Goal: Task Accomplishment & Management: Use online tool/utility

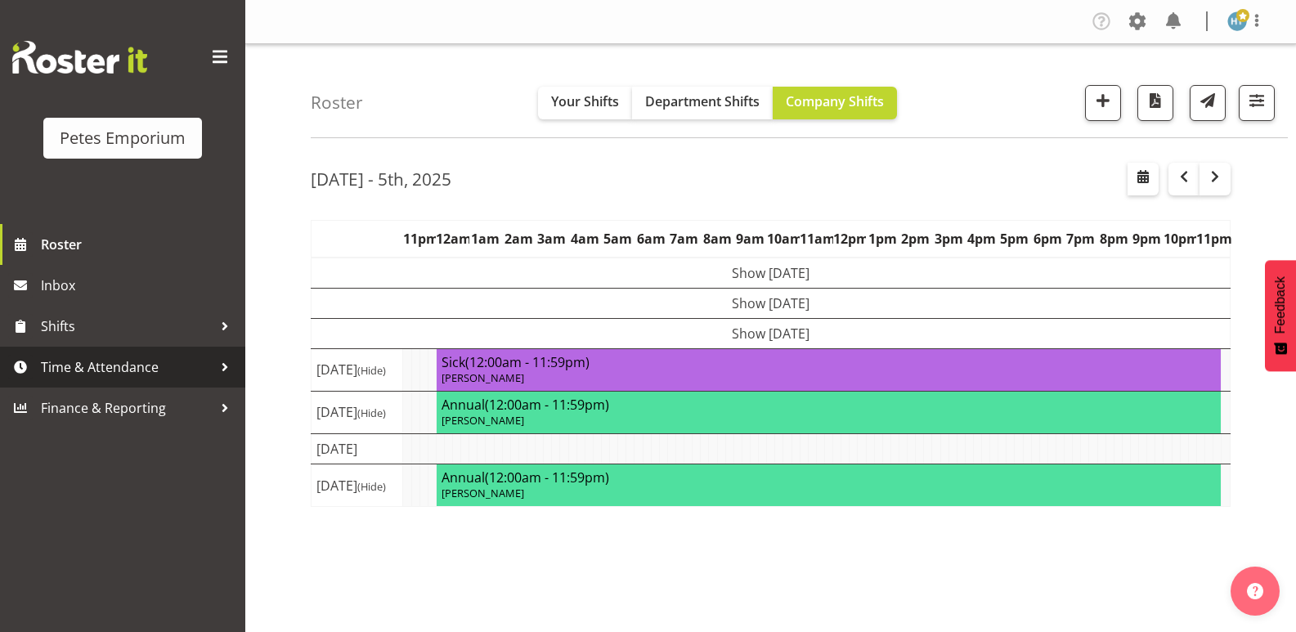
click at [116, 369] on span "Time & Attendance" at bounding box center [127, 367] width 172 height 25
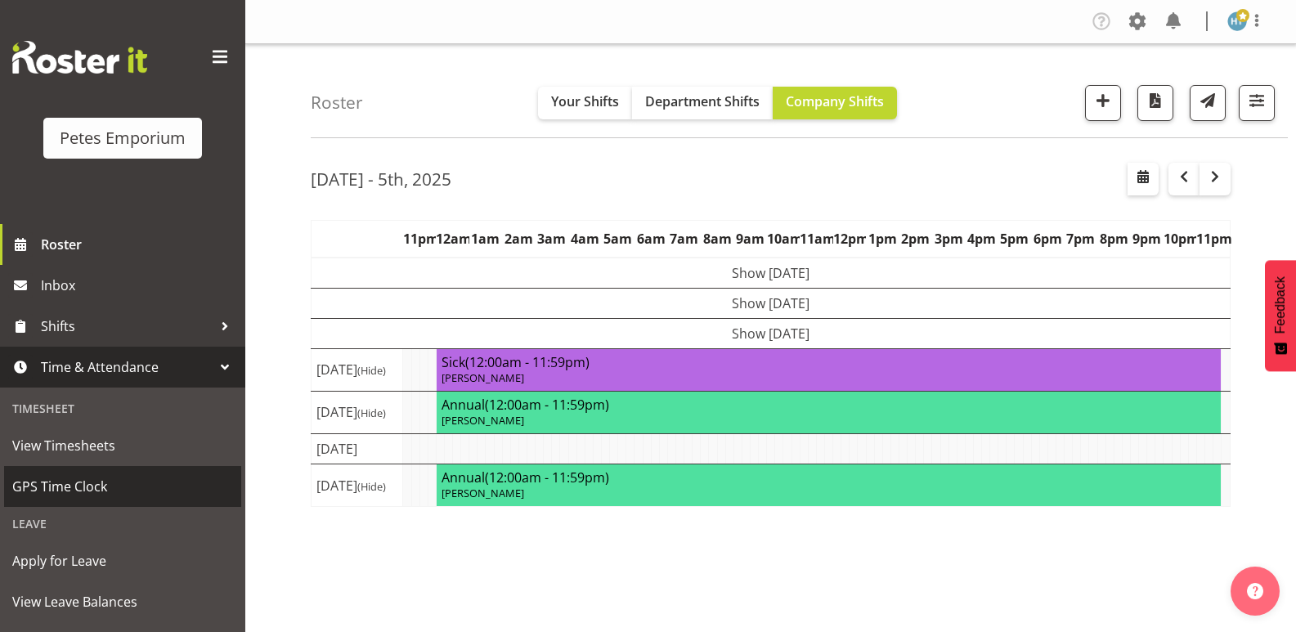
click at [73, 477] on span "GPS Time Clock" at bounding box center [122, 486] width 221 height 25
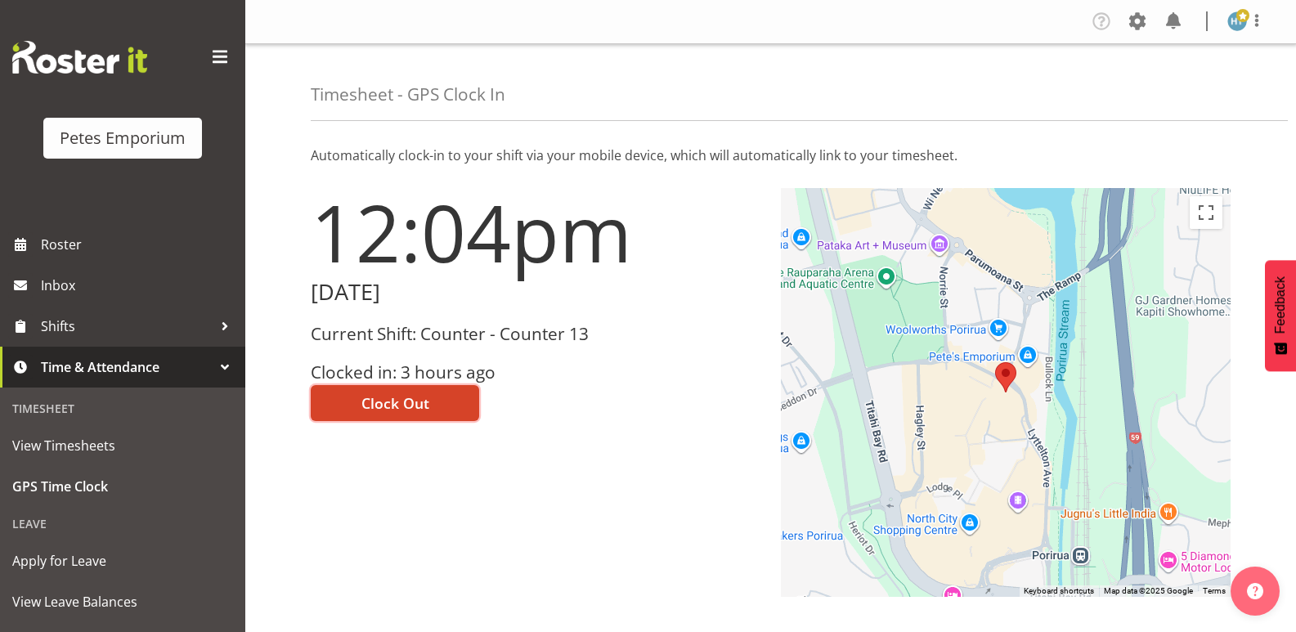
click at [390, 396] on span "Clock Out" at bounding box center [395, 402] width 68 height 21
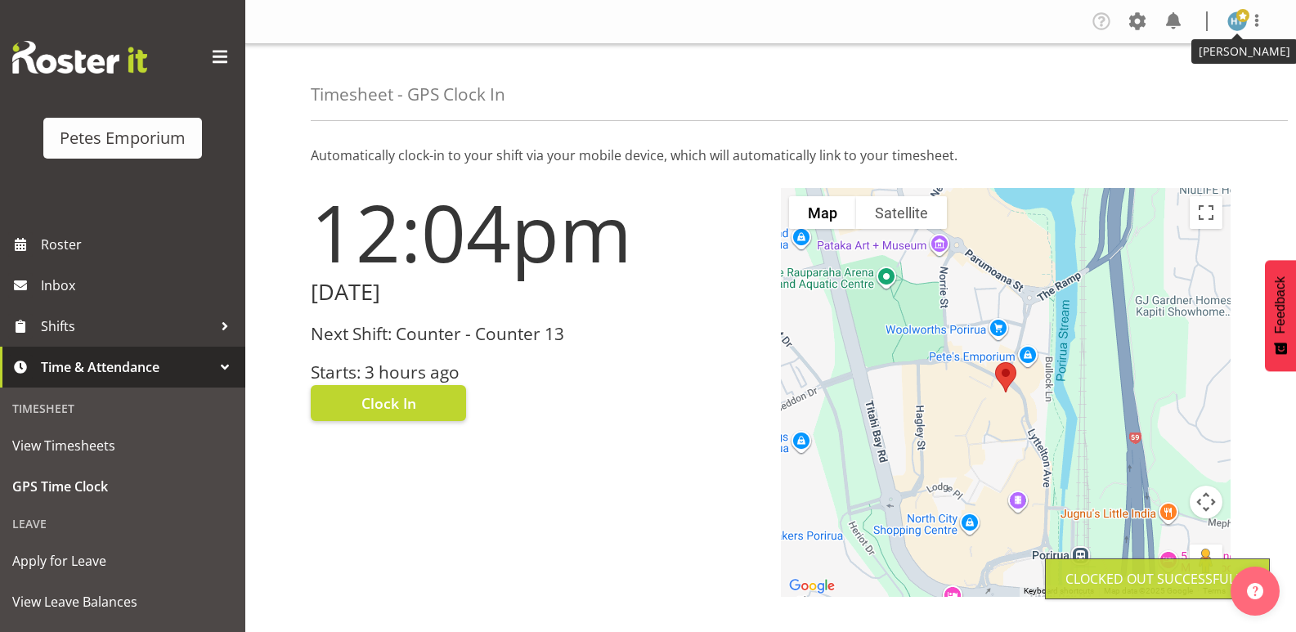
click at [1231, 20] on img at bounding box center [1237, 21] width 20 height 20
click at [1169, 81] on link "Log Out" at bounding box center [1187, 85] width 157 height 29
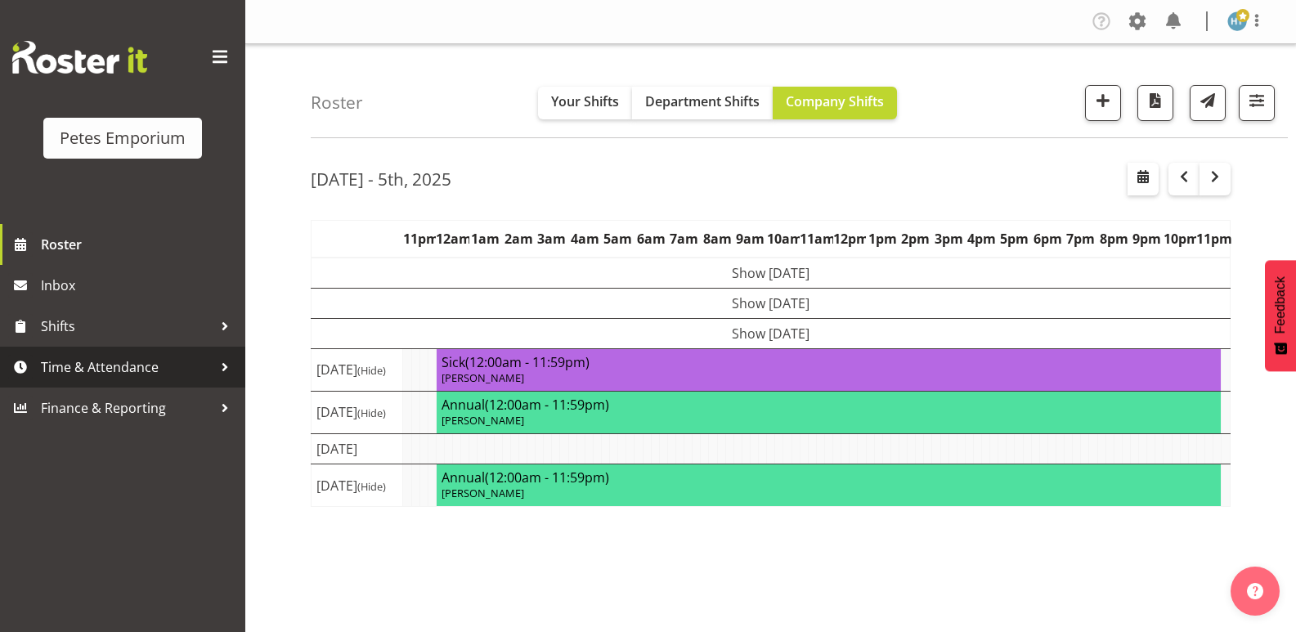
click at [125, 366] on span "Time & Attendance" at bounding box center [127, 367] width 172 height 25
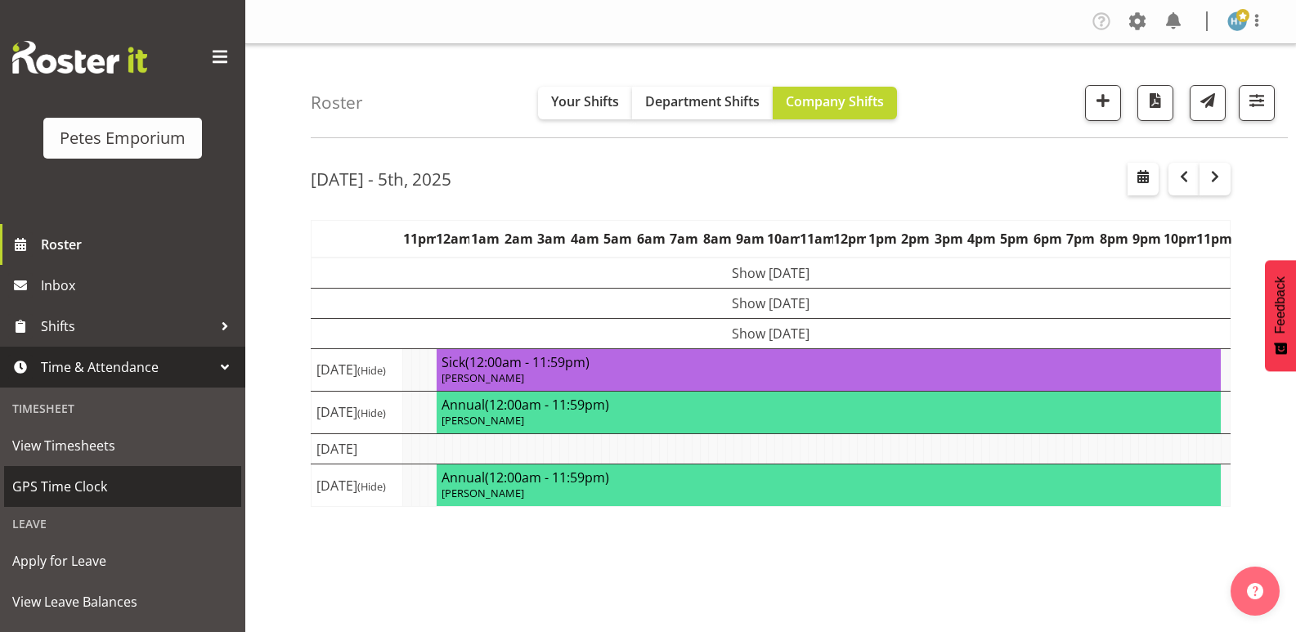
click at [71, 490] on span "GPS Time Clock" at bounding box center [122, 486] width 221 height 25
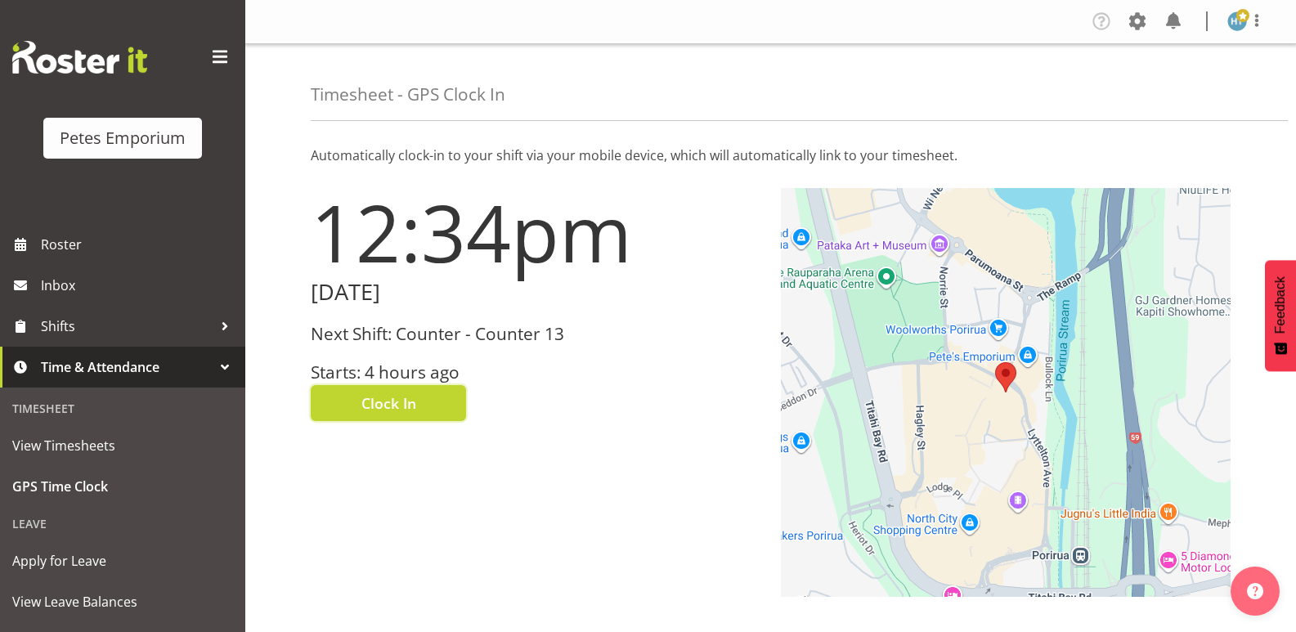
click at [405, 403] on span "Clock In" at bounding box center [388, 402] width 55 height 21
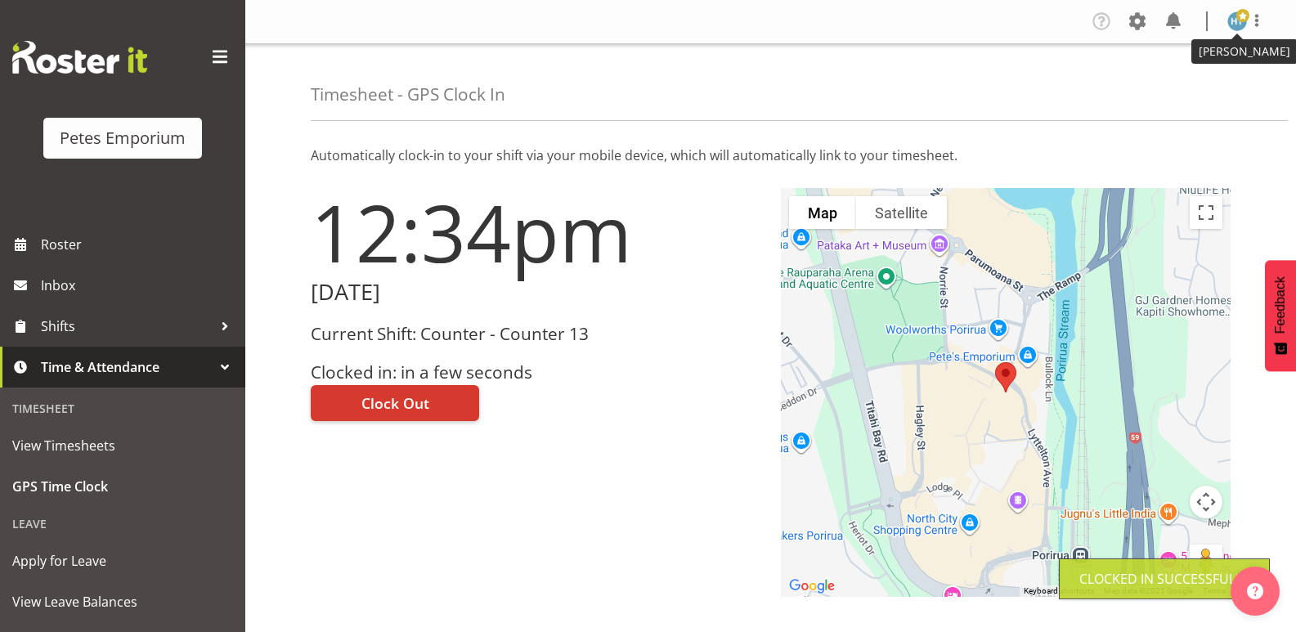
click at [1238, 21] on span at bounding box center [1242, 15] width 13 height 13
click at [1160, 89] on link "Log Out" at bounding box center [1187, 85] width 157 height 29
